Goal: Information Seeking & Learning: Find specific fact

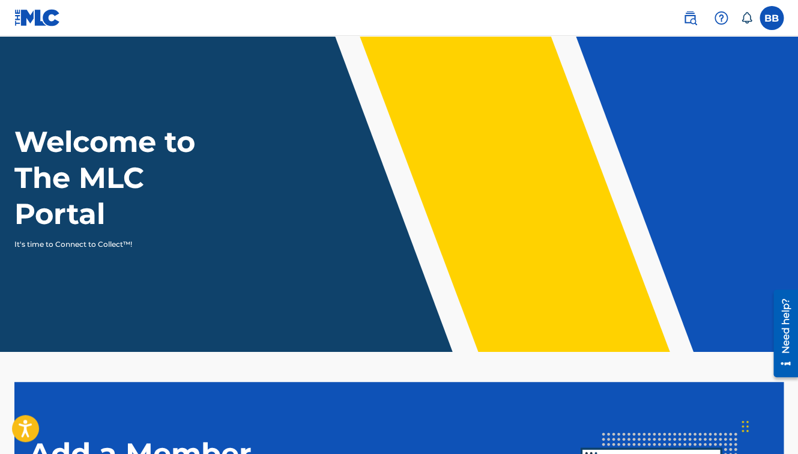
click at [775, 19] on label at bounding box center [772, 18] width 24 height 24
click at [772, 18] on input "BB Butterfly Boucher butterfly@butterflyboucher.com Notification Preferences Pr…" at bounding box center [772, 18] width 0 height 0
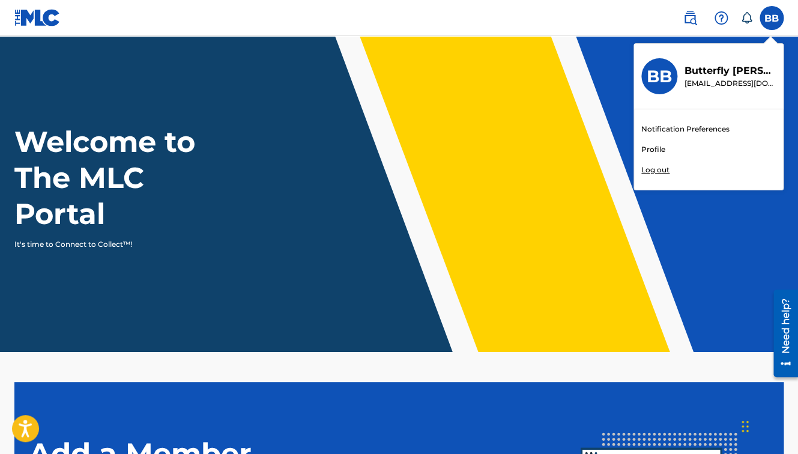
click at [656, 150] on link "Profile" at bounding box center [653, 149] width 24 height 11
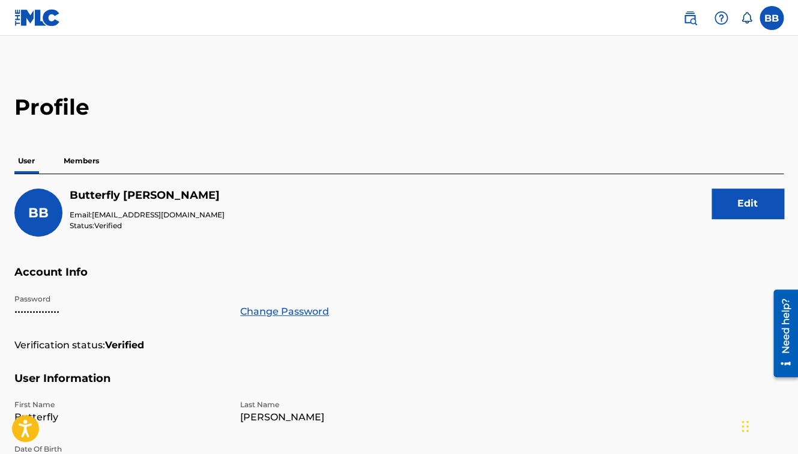
click at [687, 19] on img at bounding box center [690, 18] width 14 height 14
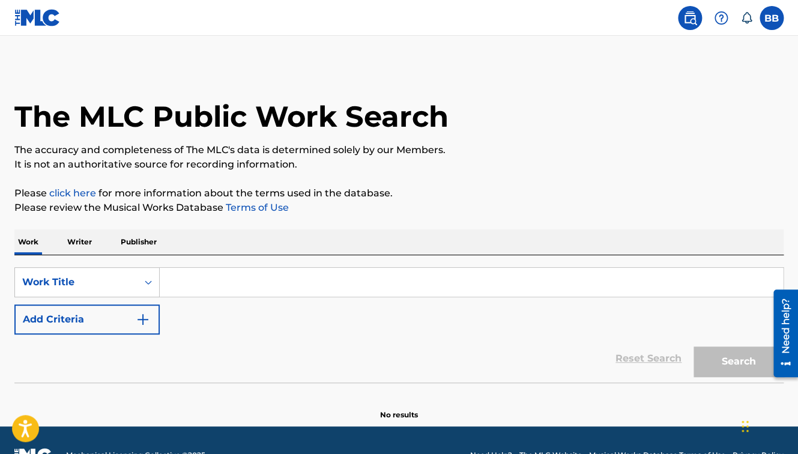
click at [142, 240] on p "Publisher" at bounding box center [138, 241] width 43 height 25
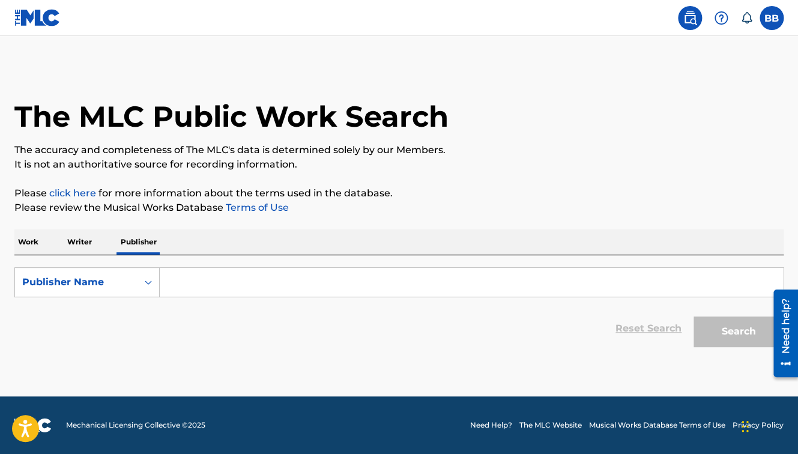
click at [195, 291] on input "Search Form" at bounding box center [471, 282] width 623 height 29
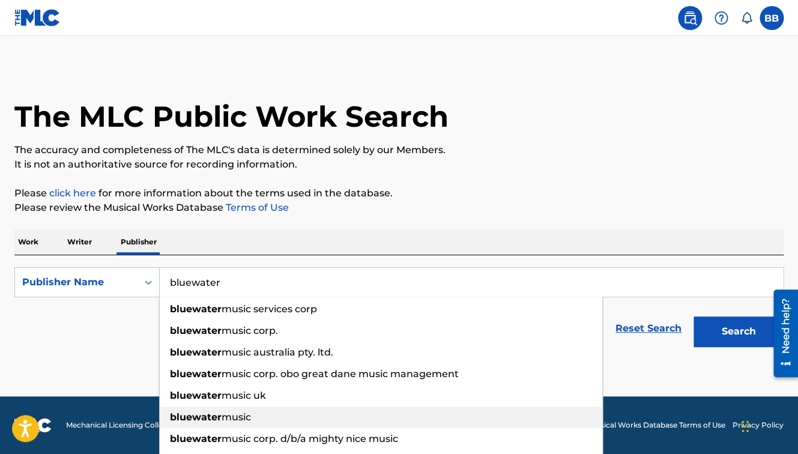
click at [238, 415] on span "music" at bounding box center [236, 416] width 29 height 11
type input "bluewater music"
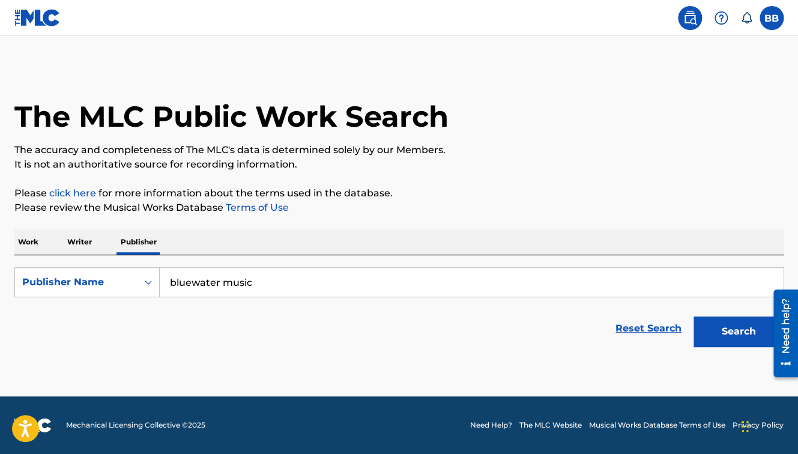
click at [693, 316] on button "Search" at bounding box center [738, 331] width 90 height 30
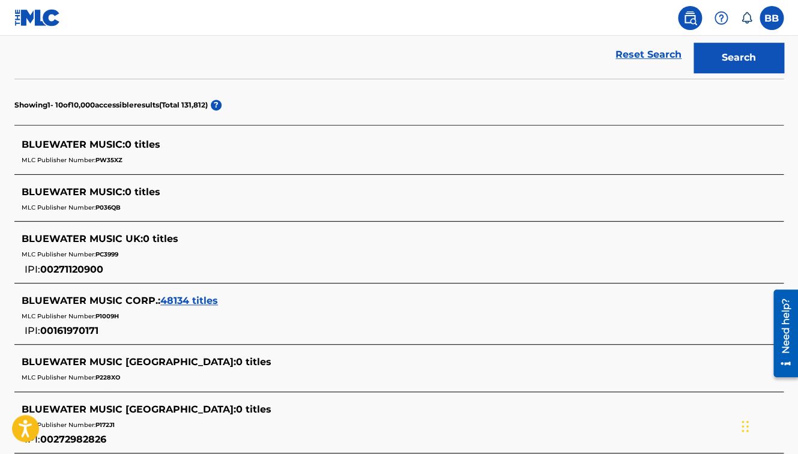
scroll to position [273, 0]
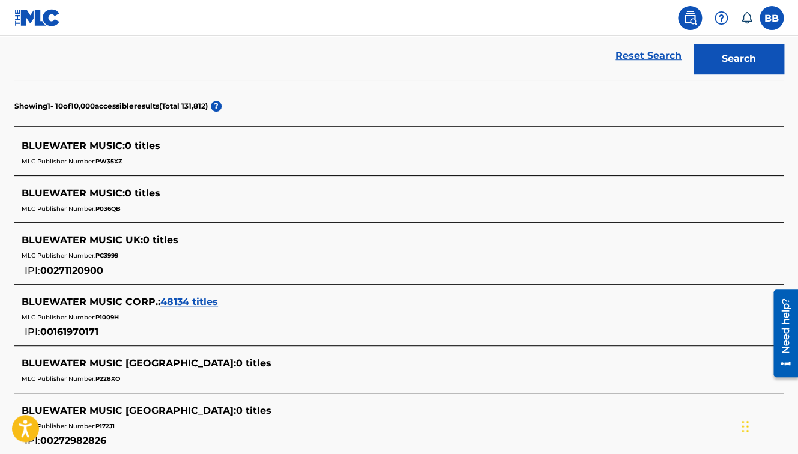
click at [202, 304] on span "48134 titles" at bounding box center [189, 301] width 58 height 11
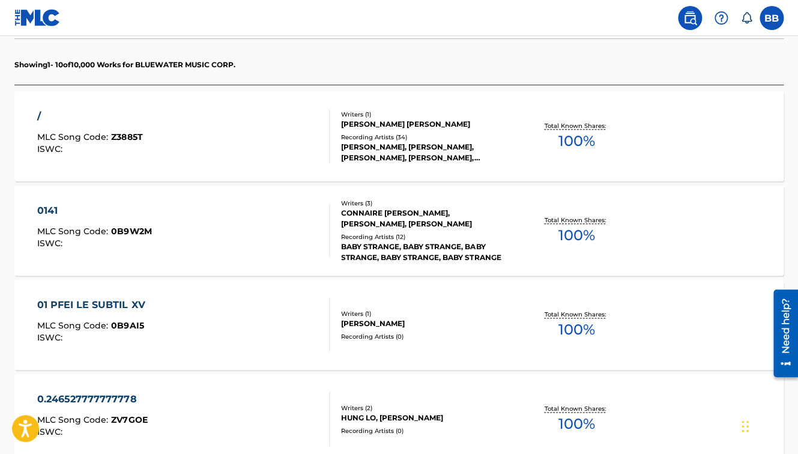
scroll to position [0, 0]
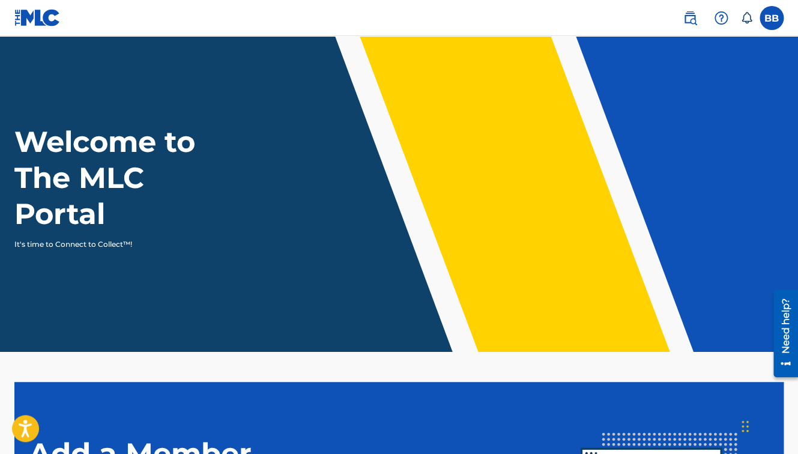
click at [690, 9] on link at bounding box center [690, 18] width 24 height 24
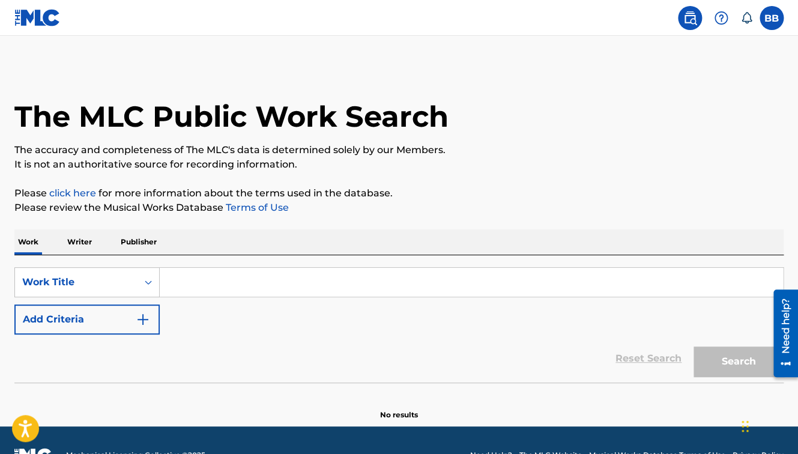
click at [278, 285] on input "Search Form" at bounding box center [471, 282] width 623 height 29
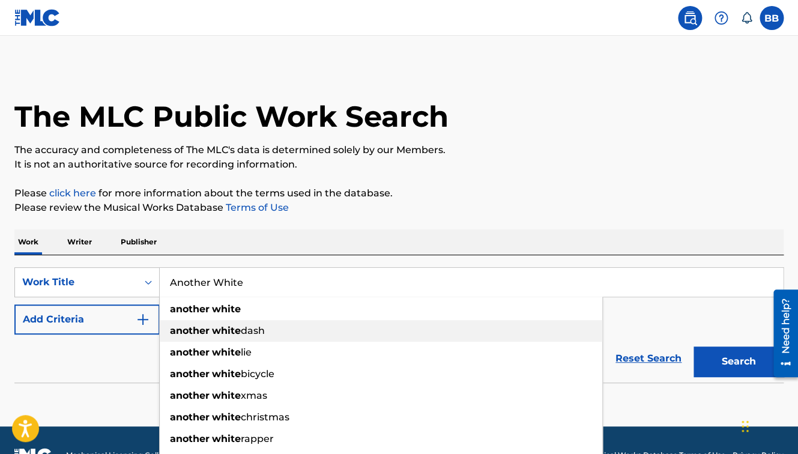
click at [257, 334] on span "dash" at bounding box center [253, 330] width 24 height 11
type input "another white dash"
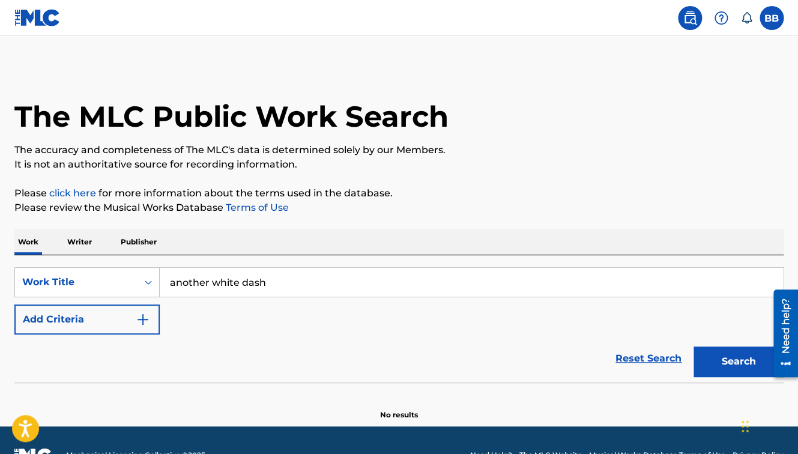
click at [693, 346] on button "Search" at bounding box center [738, 361] width 90 height 30
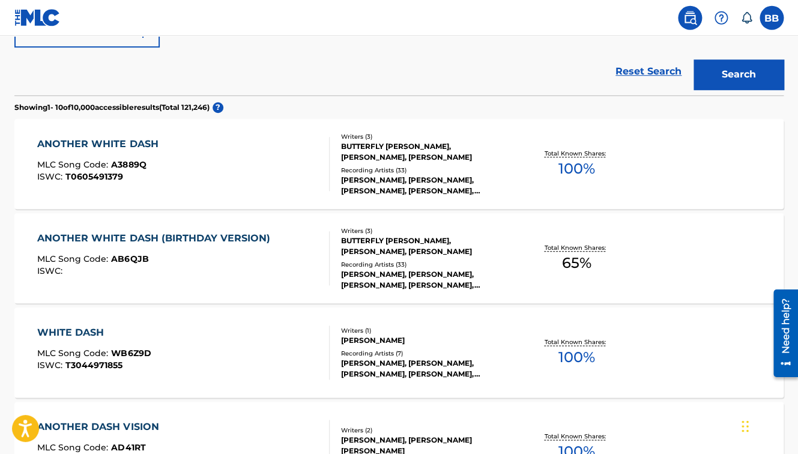
scroll to position [295, 0]
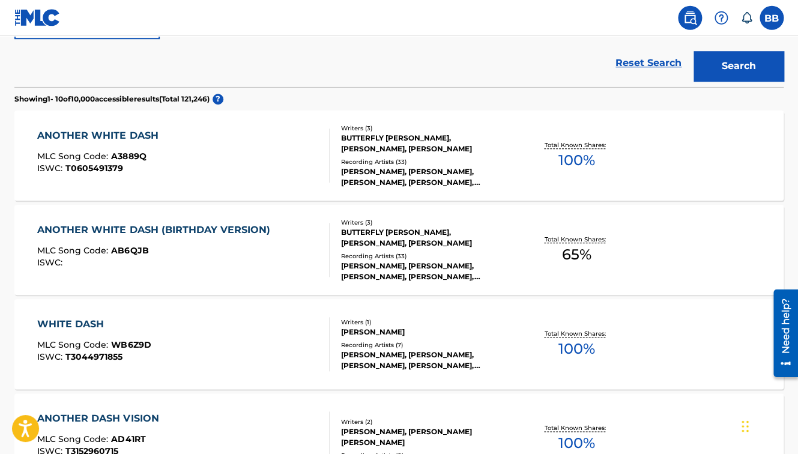
click at [571, 162] on span "100 %" at bounding box center [576, 161] width 37 height 22
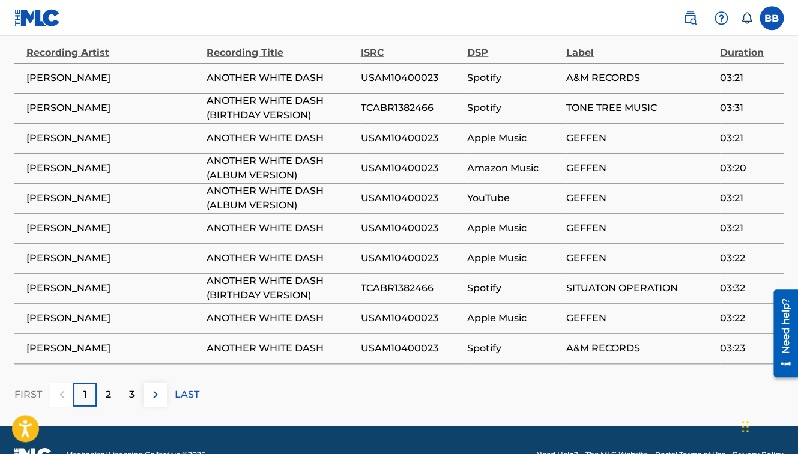
scroll to position [1075, 0]
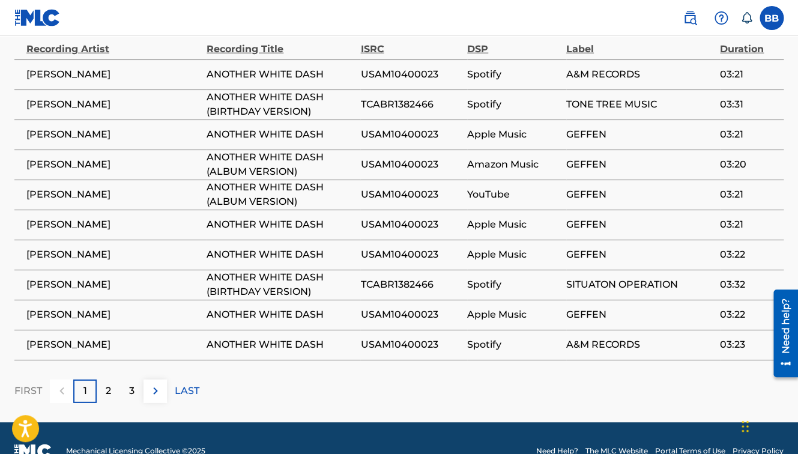
click at [108, 384] on p "2" at bounding box center [108, 391] width 5 height 14
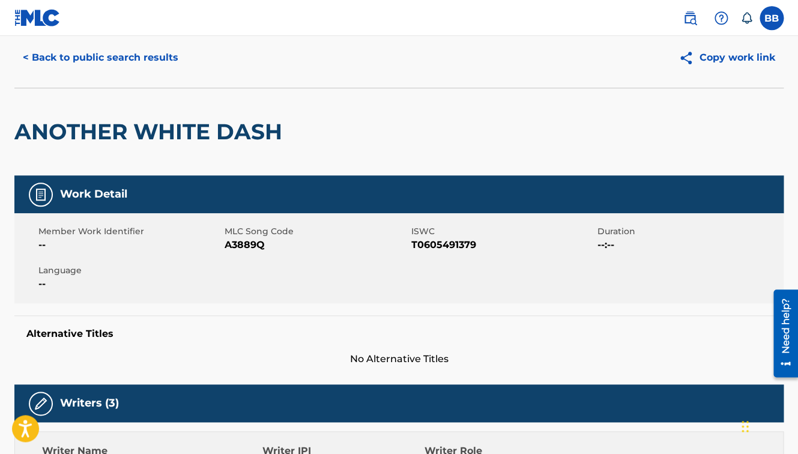
scroll to position [0, 0]
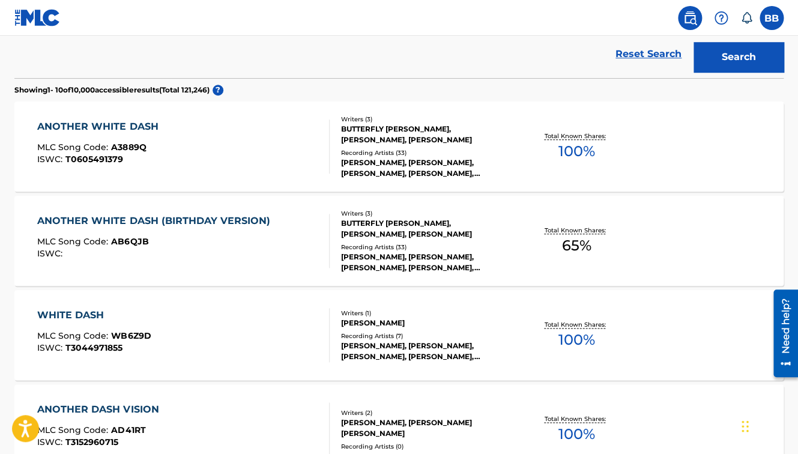
scroll to position [298, 0]
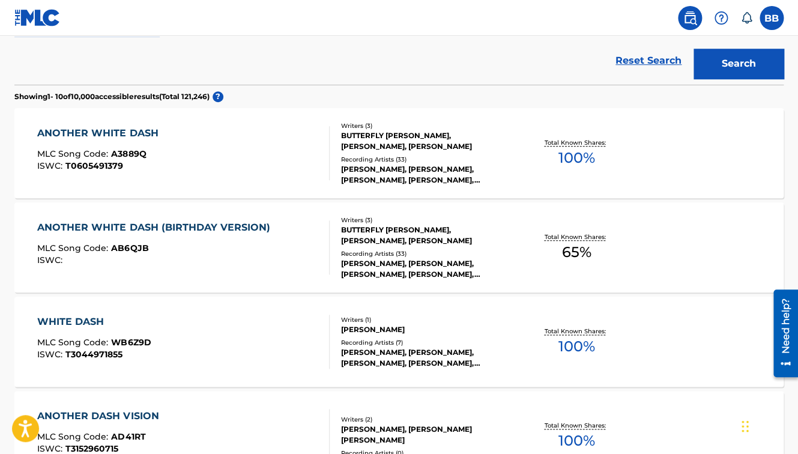
click at [573, 160] on span "100 %" at bounding box center [576, 158] width 37 height 22
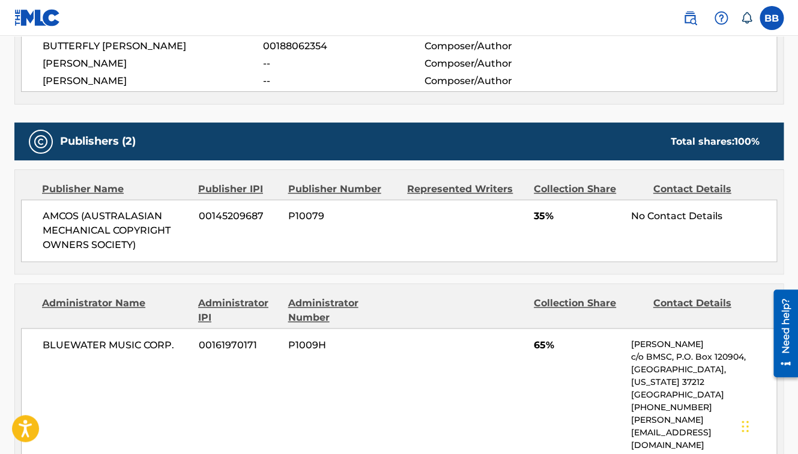
scroll to position [158, 0]
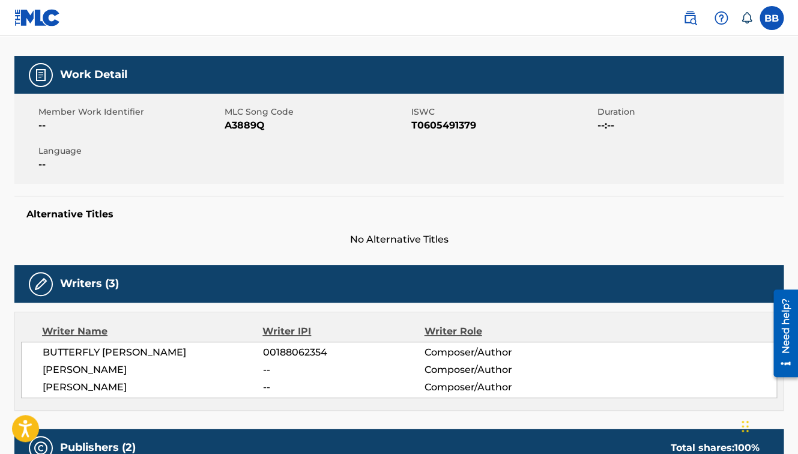
scroll to position [329, 0]
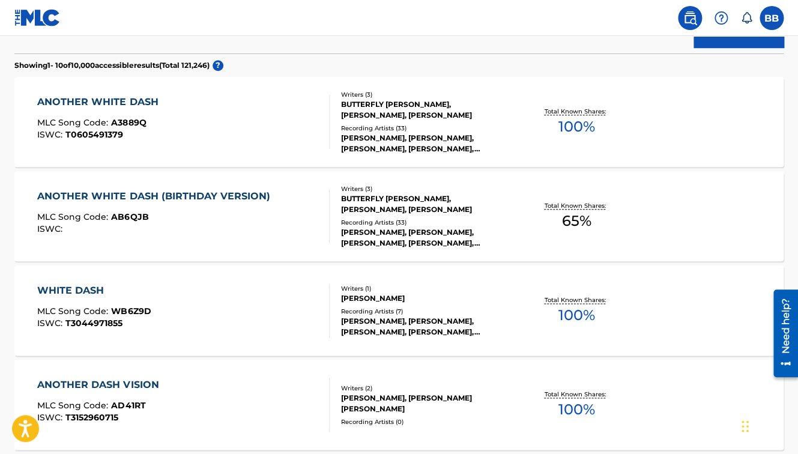
click at [575, 224] on span "65 %" at bounding box center [575, 221] width 29 height 22
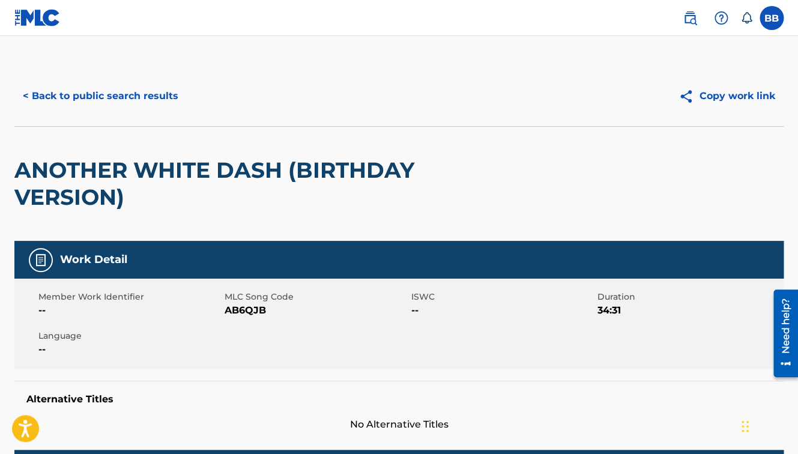
click at [343, 110] on div "< Back to public search results" at bounding box center [206, 96] width 385 height 30
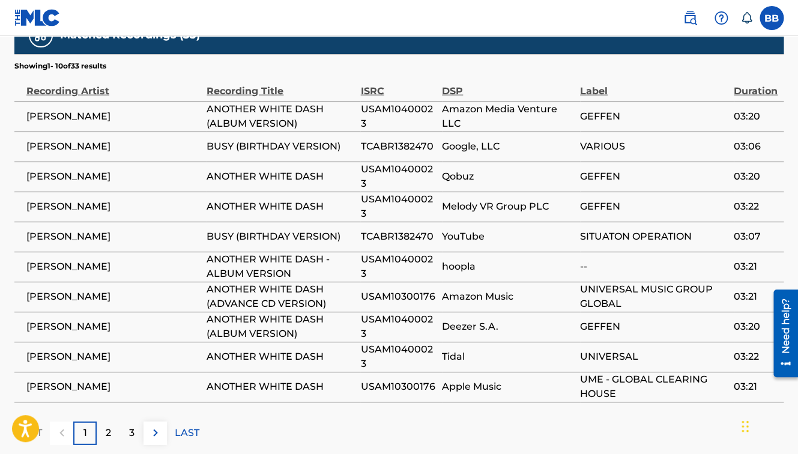
scroll to position [989, 0]
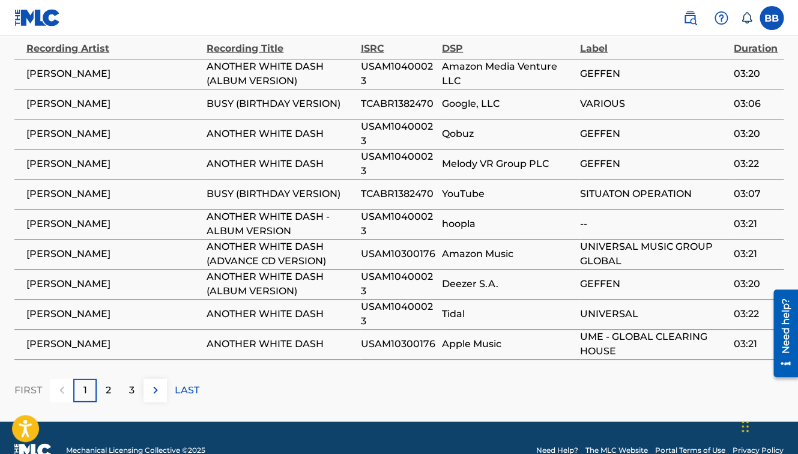
click at [109, 383] on p "2" at bounding box center [108, 390] width 5 height 14
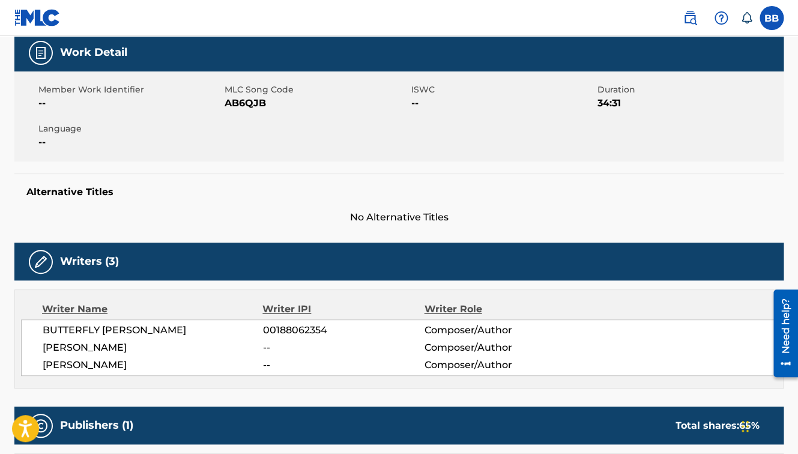
scroll to position [0, 0]
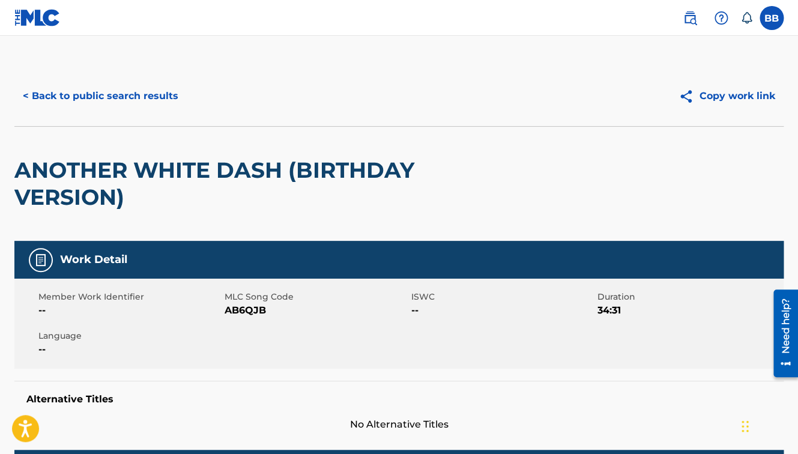
click at [43, 95] on button "< Back to public search results" at bounding box center [100, 96] width 172 height 30
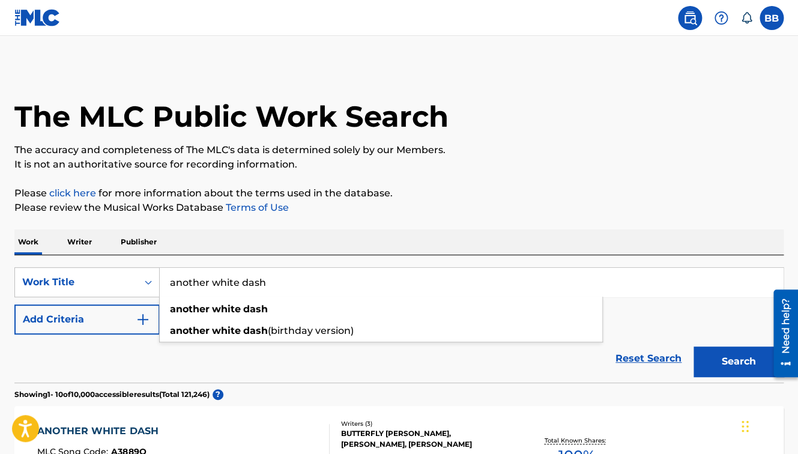
drag, startPoint x: 286, startPoint y: 288, endPoint x: 159, endPoint y: 276, distance: 127.9
click at [160, 276] on input "another white dash" at bounding box center [471, 282] width 623 height 29
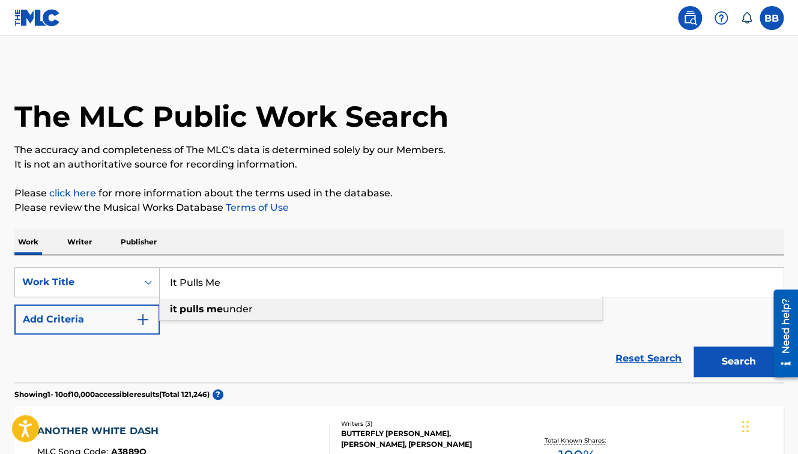
click at [192, 312] on strong "pulls" at bounding box center [192, 308] width 25 height 11
type input "it pulls me under"
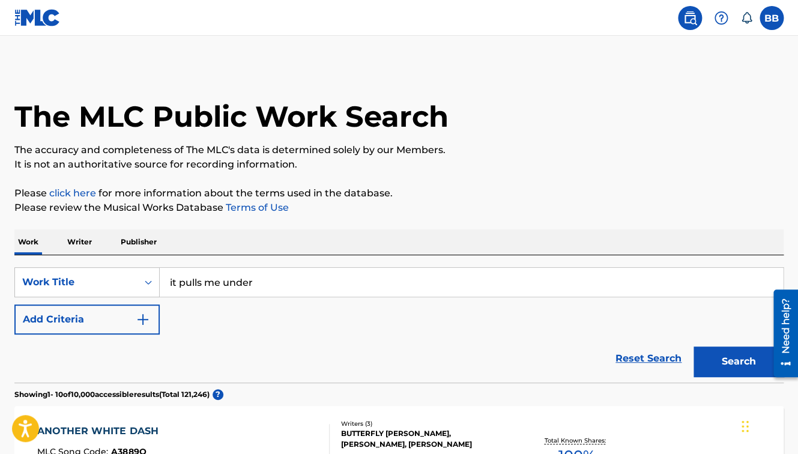
click at [693, 346] on button "Search" at bounding box center [738, 361] width 90 height 30
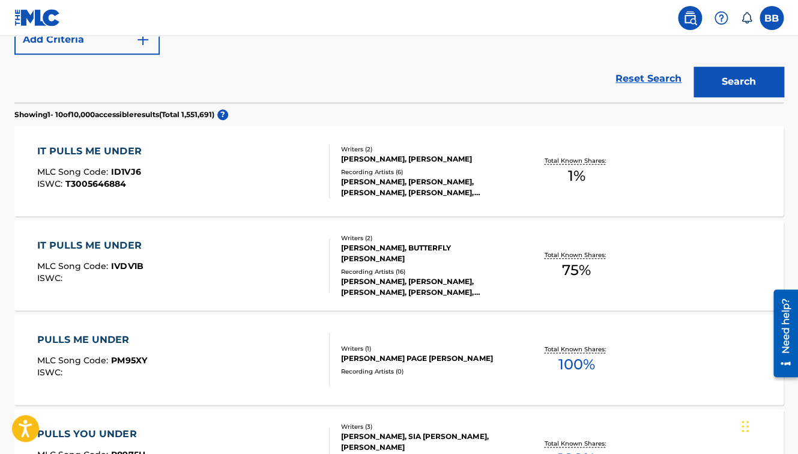
scroll to position [281, 0]
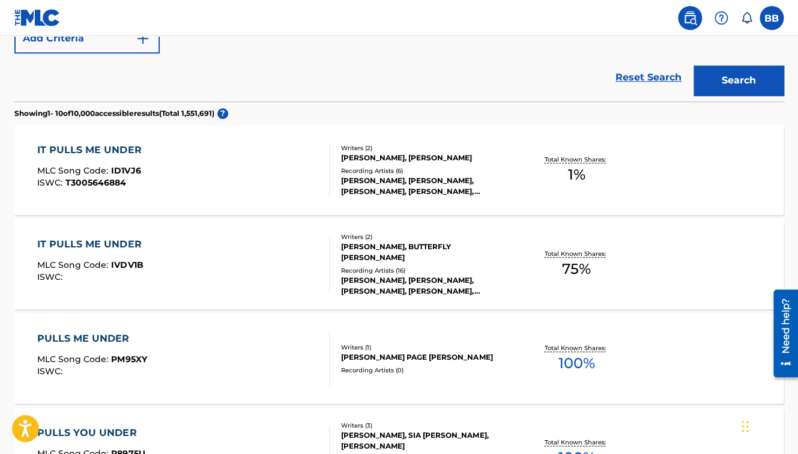
click at [576, 268] on span "75 %" at bounding box center [576, 269] width 29 height 22
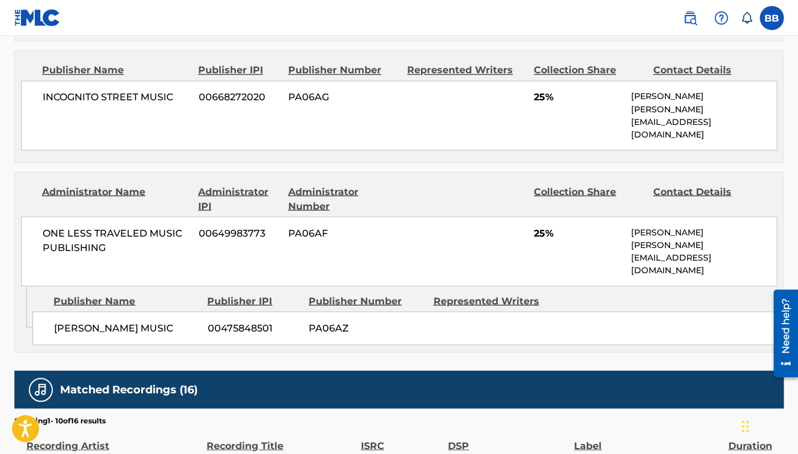
scroll to position [689, 0]
